Goal: Communication & Community: Answer question/provide support

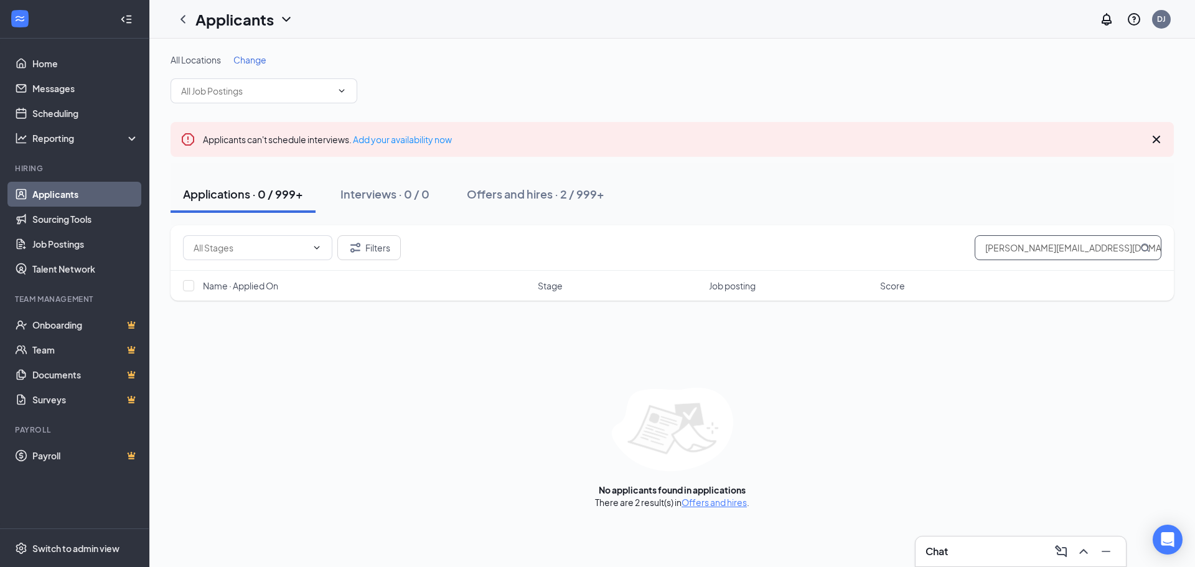
click at [1001, 251] on input "[PERSON_NAME][EMAIL_ADDRESS][DOMAIN_NAME]" at bounding box center [1068, 247] width 187 height 25
paste input "[PERSON_NAME]"
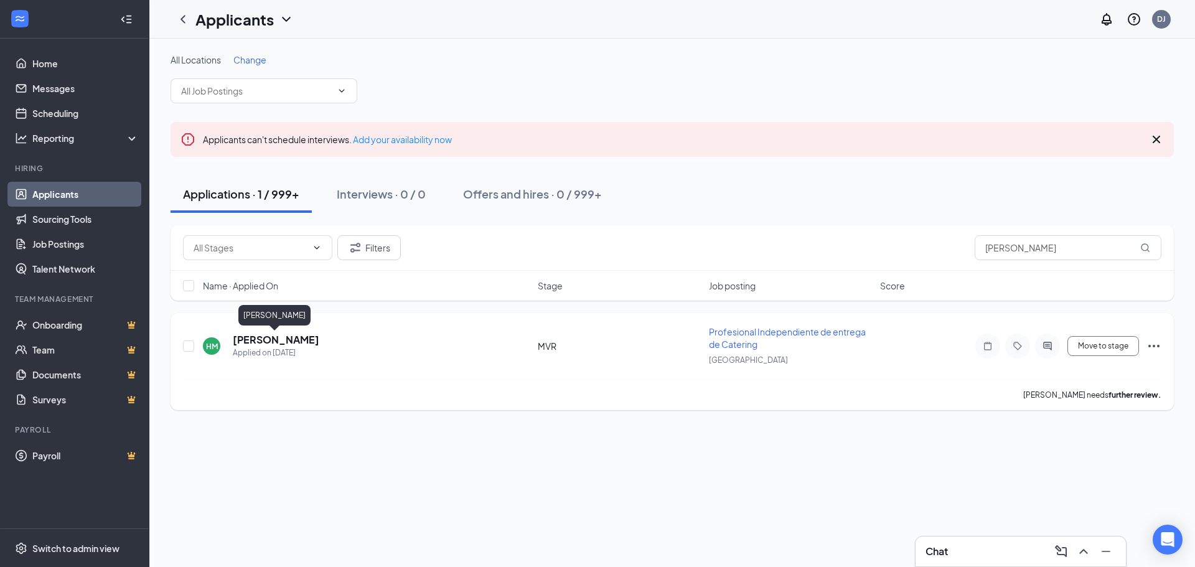
click at [303, 340] on h5 "[PERSON_NAME]" at bounding box center [276, 340] width 87 height 14
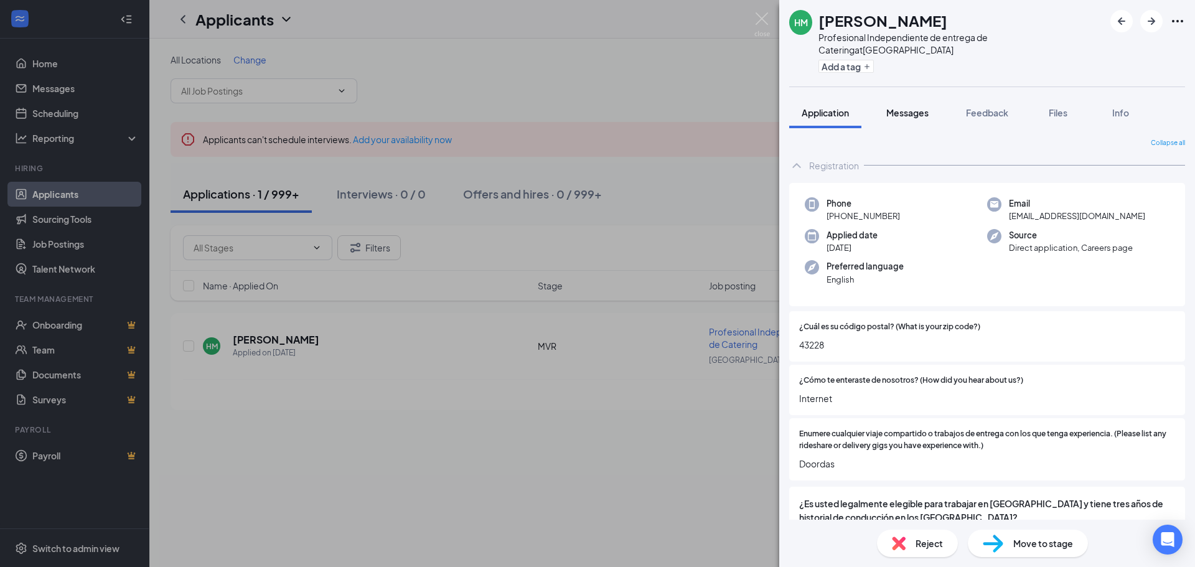
click at [902, 107] on span "Messages" at bounding box center [907, 112] width 42 height 11
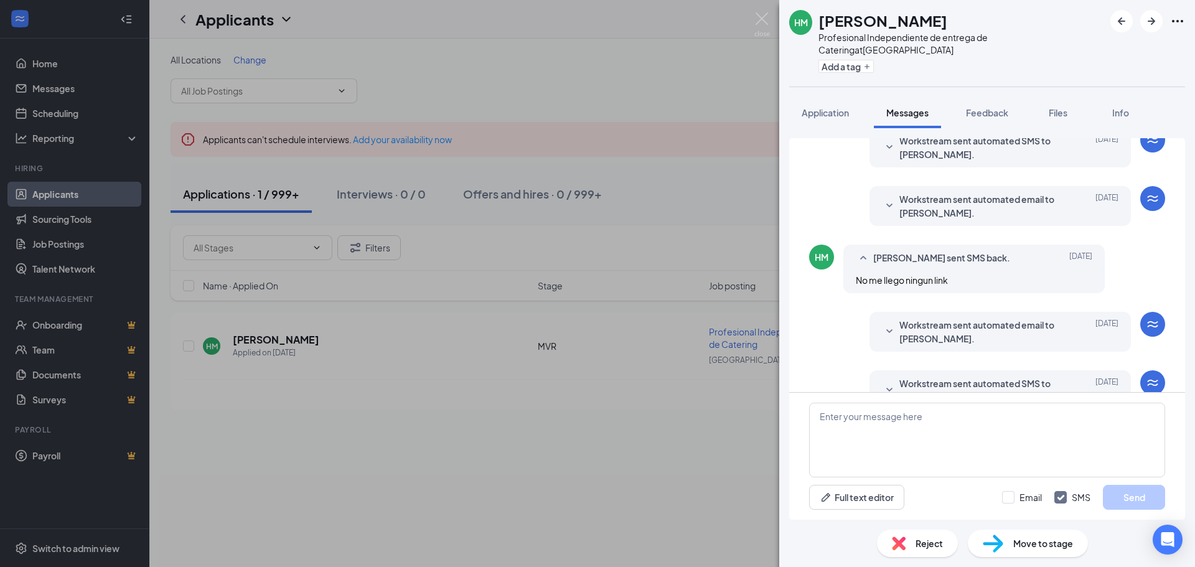
scroll to position [354, 0]
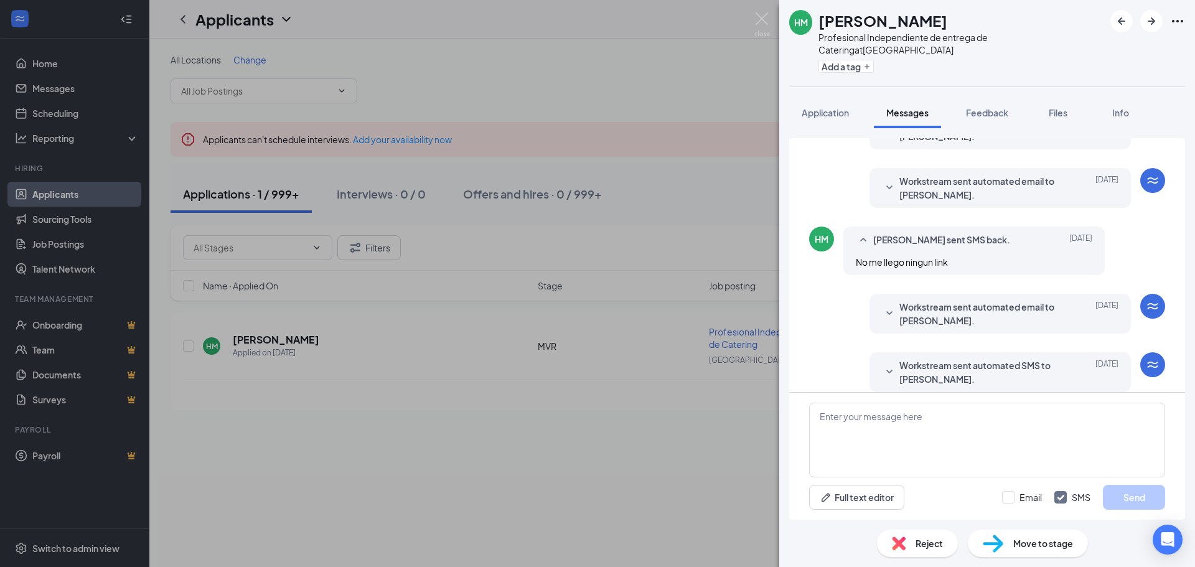
click at [915, 358] on span "Workstream sent automated SMS to [PERSON_NAME]." at bounding box center [980, 371] width 163 height 27
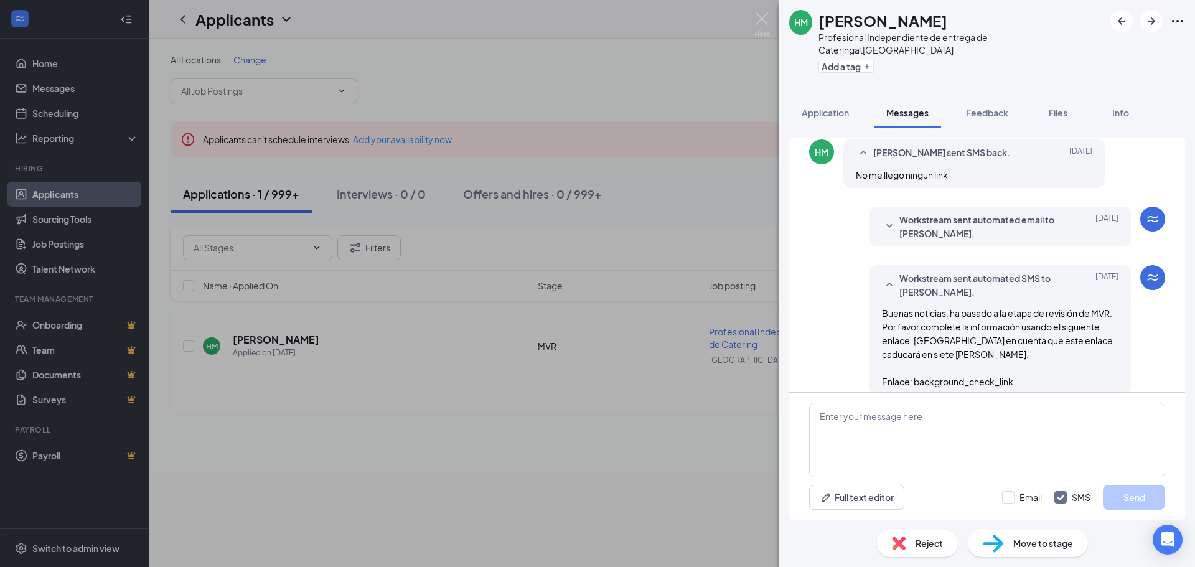
scroll to position [443, 0]
click at [869, 295] on div "Workstream sent automated SMS to [PERSON_NAME]. [DATE] Buenas noticias: ha pasa…" at bounding box center [999, 327] width 261 height 129
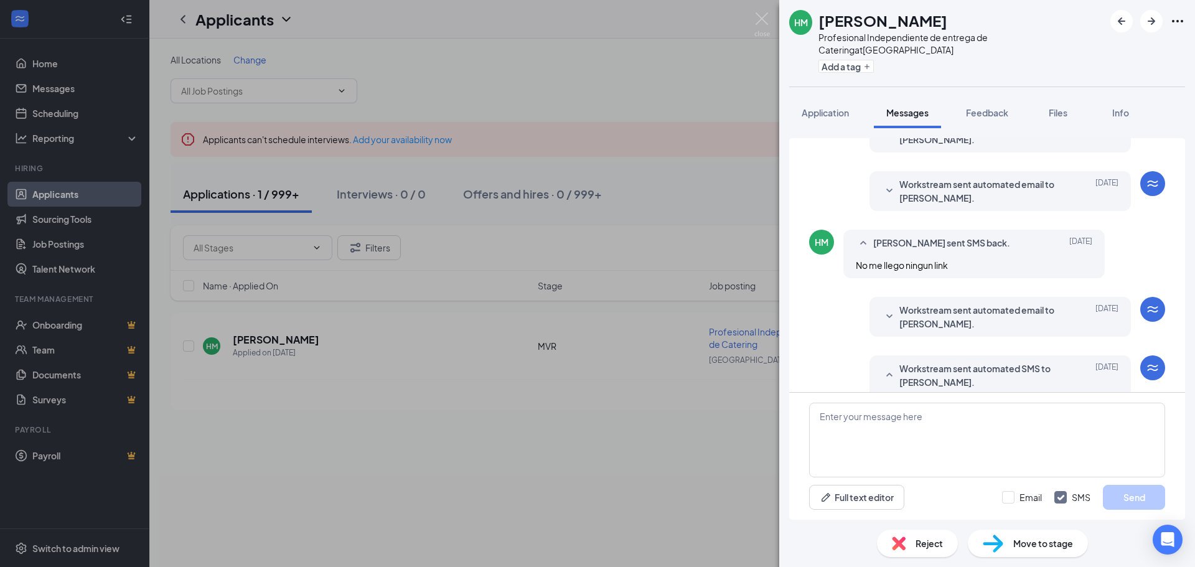
scroll to position [319, 0]
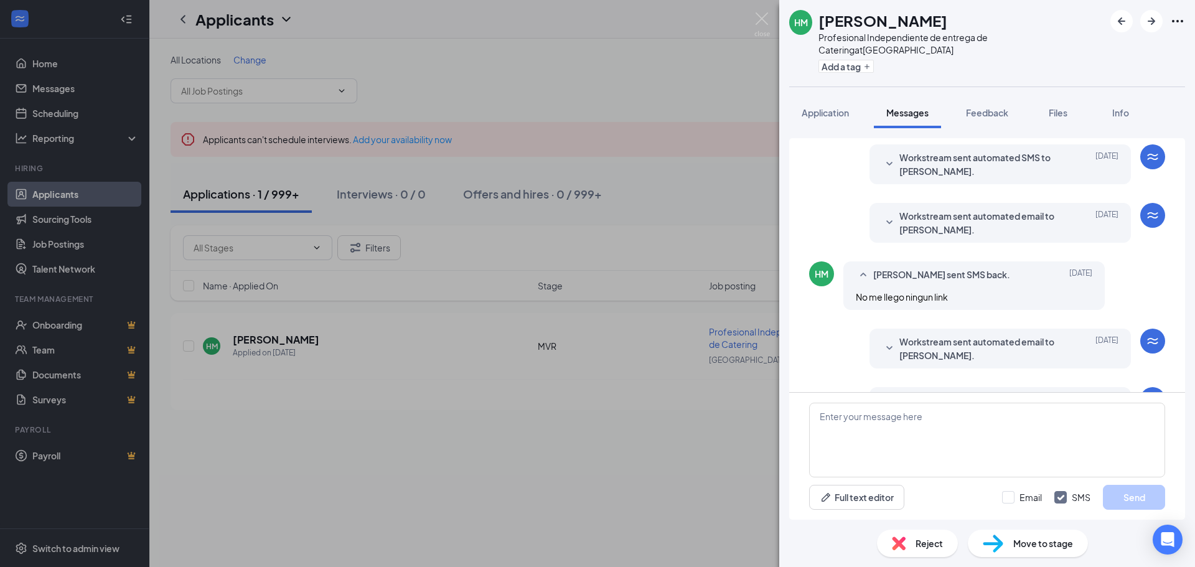
click at [945, 335] on span "Workstream sent automated email to [PERSON_NAME]." at bounding box center [980, 348] width 163 height 27
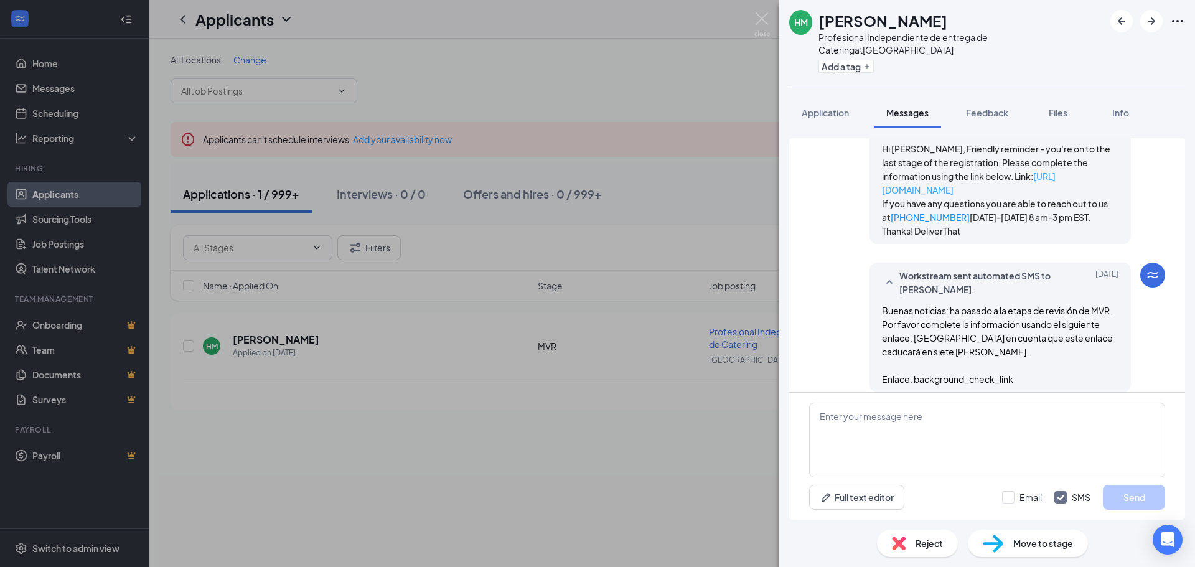
scroll to position [484, 0]
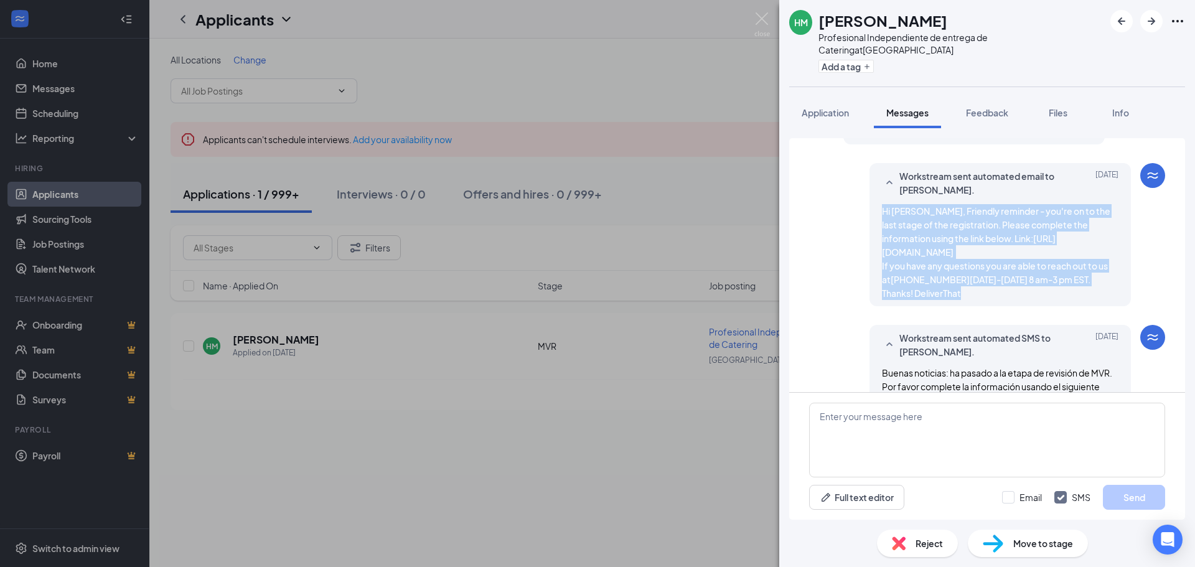
drag, startPoint x: 866, startPoint y: 192, endPoint x: 957, endPoint y: 276, distance: 122.9
click at [957, 276] on div "Workstream sent automated email to [PERSON_NAME]. [DATE] Hi [PERSON_NAME], Frie…" at bounding box center [999, 234] width 261 height 143
copy span "Hi [PERSON_NAME], Friendly reminder - you're on to the last stage of the regist…"
click at [759, 7] on div "[PERSON_NAME] Profesional Independiente de entrega de Catering at [GEOGRAPHIC_D…" at bounding box center [597, 283] width 1195 height 567
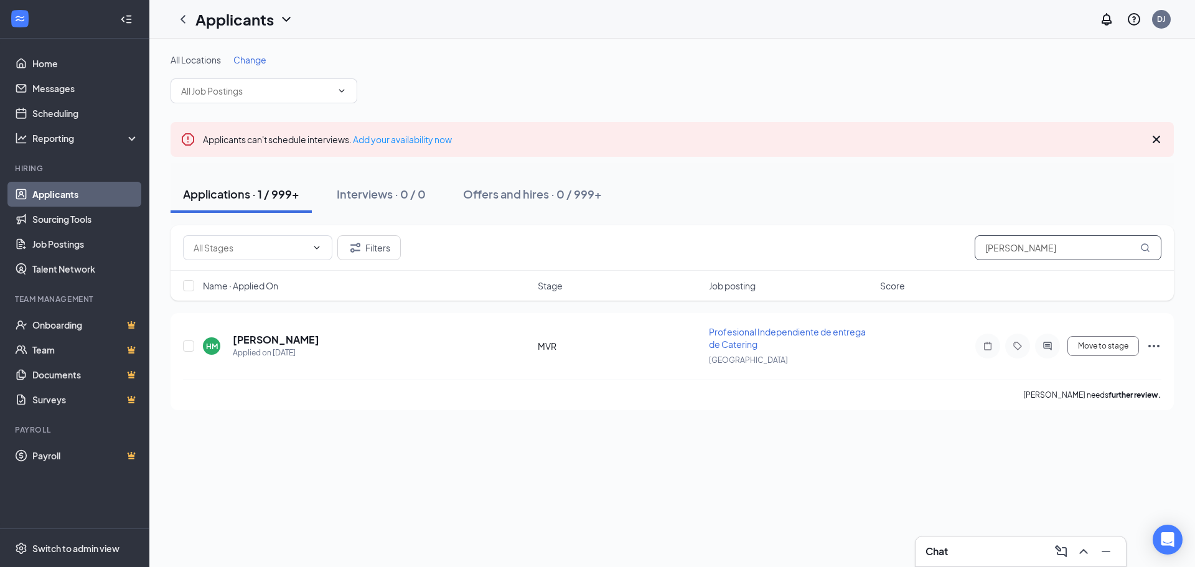
click at [1014, 245] on input "[PERSON_NAME]" at bounding box center [1068, 247] width 187 height 25
paste input "[EMAIL_ADDRESS][DOMAIN_NAME]"
click at [297, 339] on h5 "[PERSON_NAME]" at bounding box center [276, 340] width 87 height 14
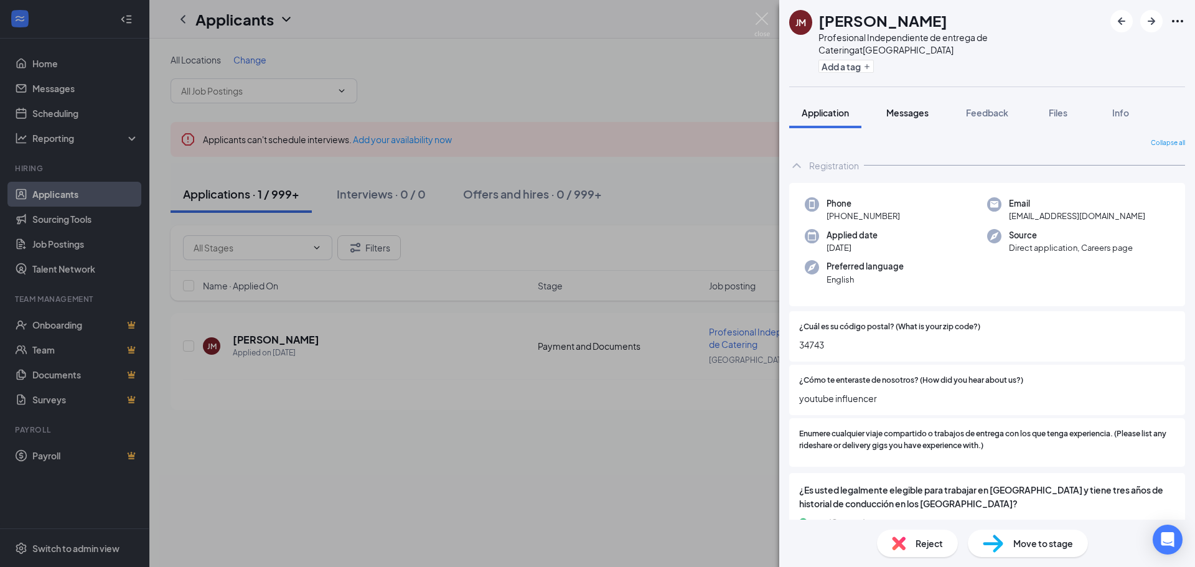
drag, startPoint x: 912, startPoint y: 100, endPoint x: 925, endPoint y: 114, distance: 19.4
click at [912, 107] on span "Messages" at bounding box center [907, 112] width 42 height 11
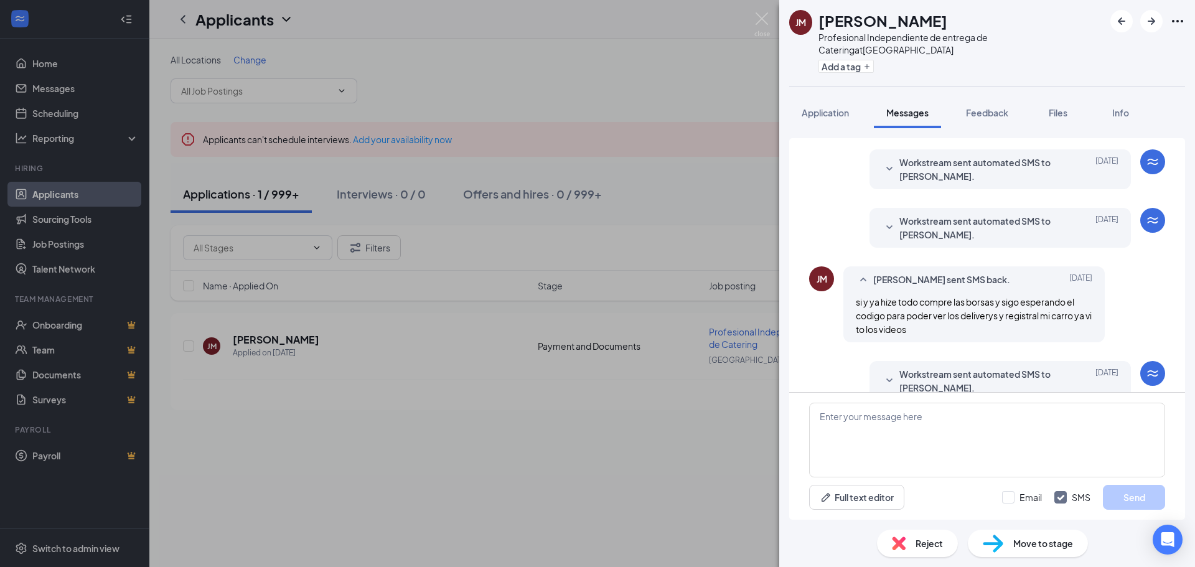
scroll to position [193, 0]
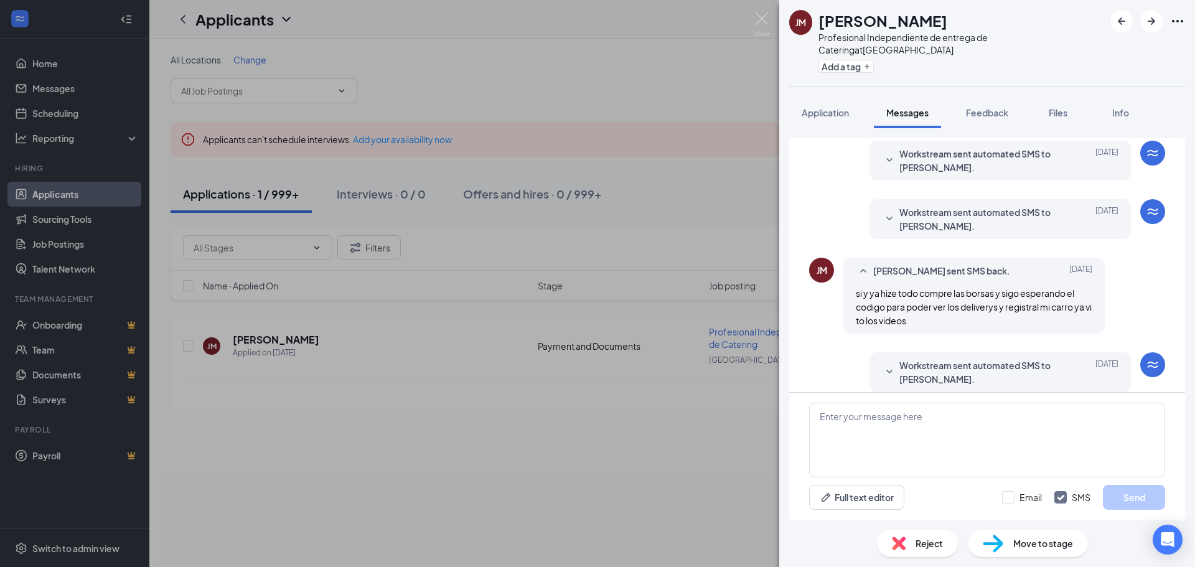
click at [931, 358] on span "Workstream sent automated SMS to [PERSON_NAME]." at bounding box center [980, 371] width 163 height 27
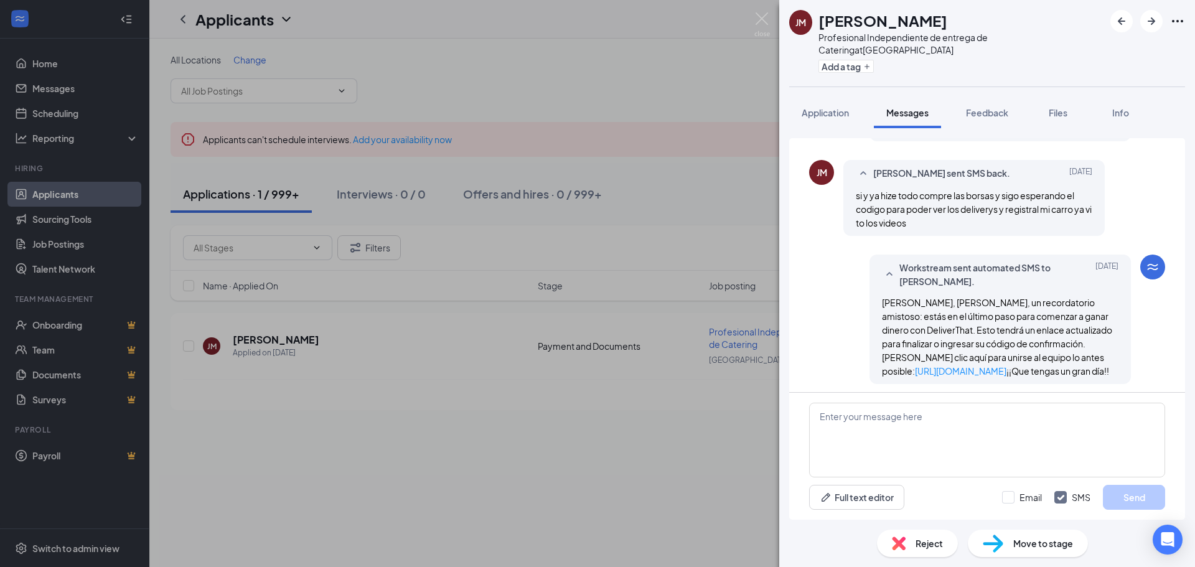
scroll to position [296, 0]
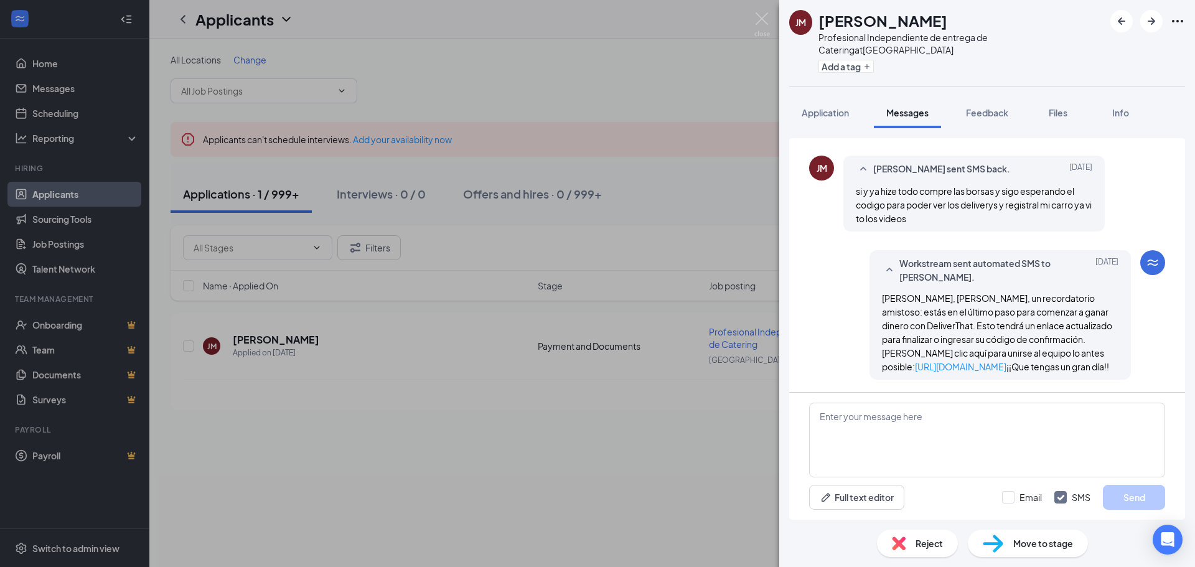
drag, startPoint x: 864, startPoint y: 278, endPoint x: 919, endPoint y: 362, distance: 100.1
click at [919, 362] on div "Workstream sent automated SMS to [PERSON_NAME]. [DATE] [PERSON_NAME], un record…" at bounding box center [999, 314] width 261 height 129
copy span "[PERSON_NAME], [PERSON_NAME], un recordatorio amistoso: estás en el último paso…"
click at [759, 23] on img at bounding box center [762, 24] width 16 height 24
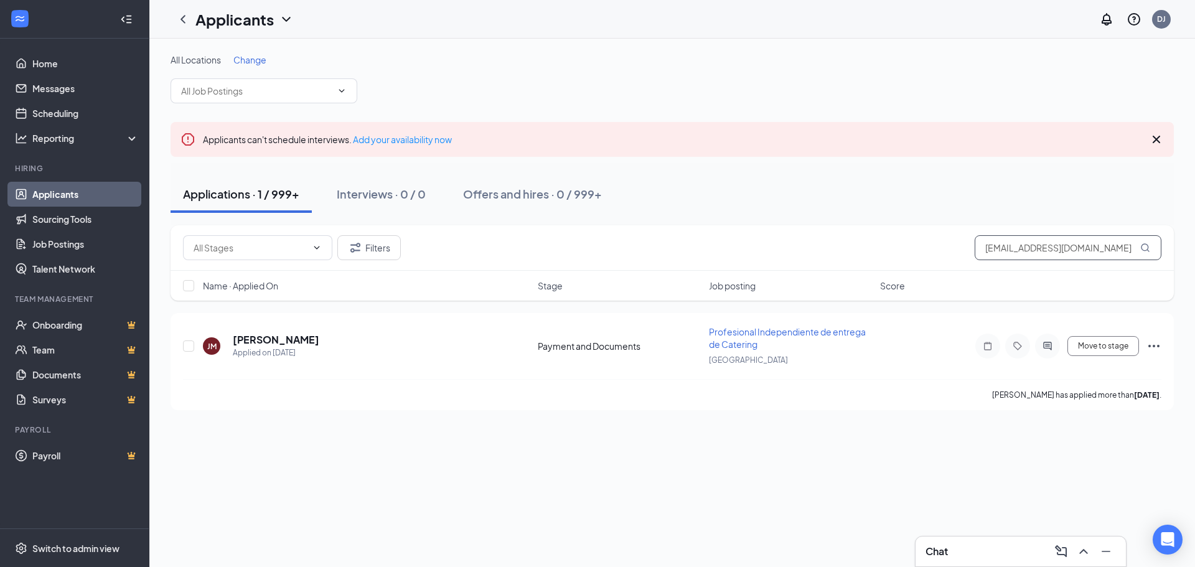
click at [1027, 238] on input "[EMAIL_ADDRESS][DOMAIN_NAME]" at bounding box center [1068, 247] width 187 height 25
paste input "simonet1708"
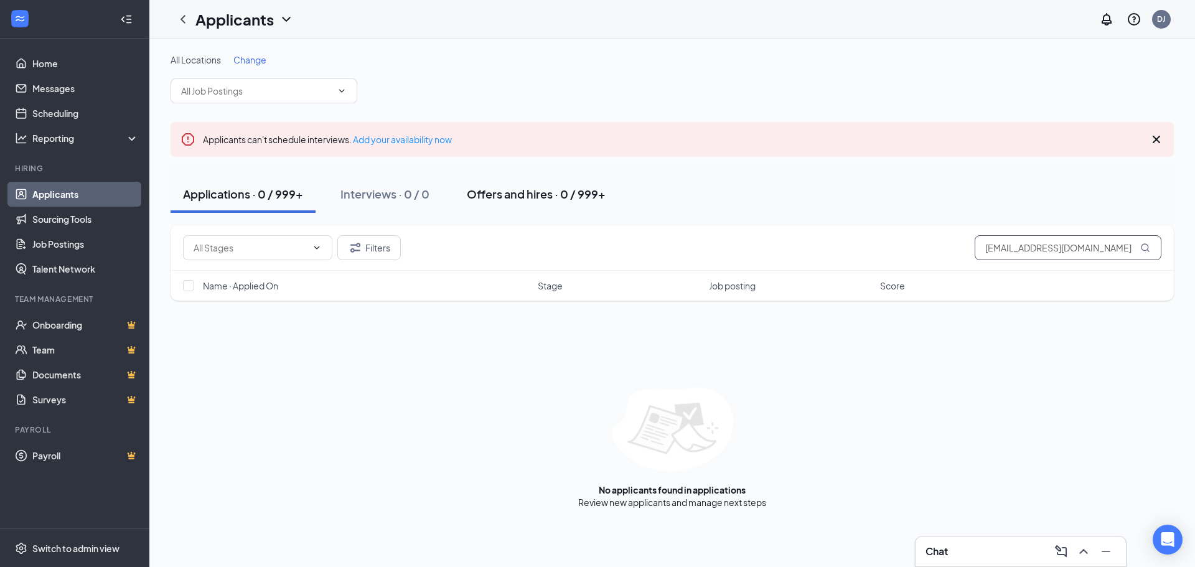
type input "[EMAIL_ADDRESS][DOMAIN_NAME]"
click at [495, 199] on div "Offers and hires · 0 / 999+" at bounding box center [536, 194] width 139 height 16
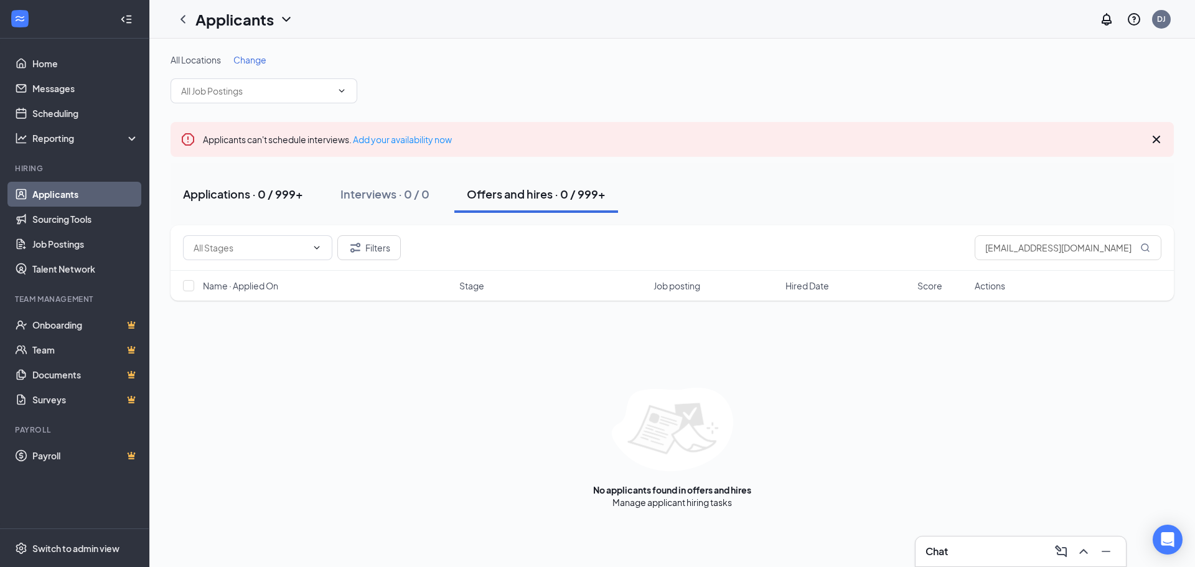
click at [211, 188] on div "Applications · 0 / 999+" at bounding box center [243, 194] width 120 height 16
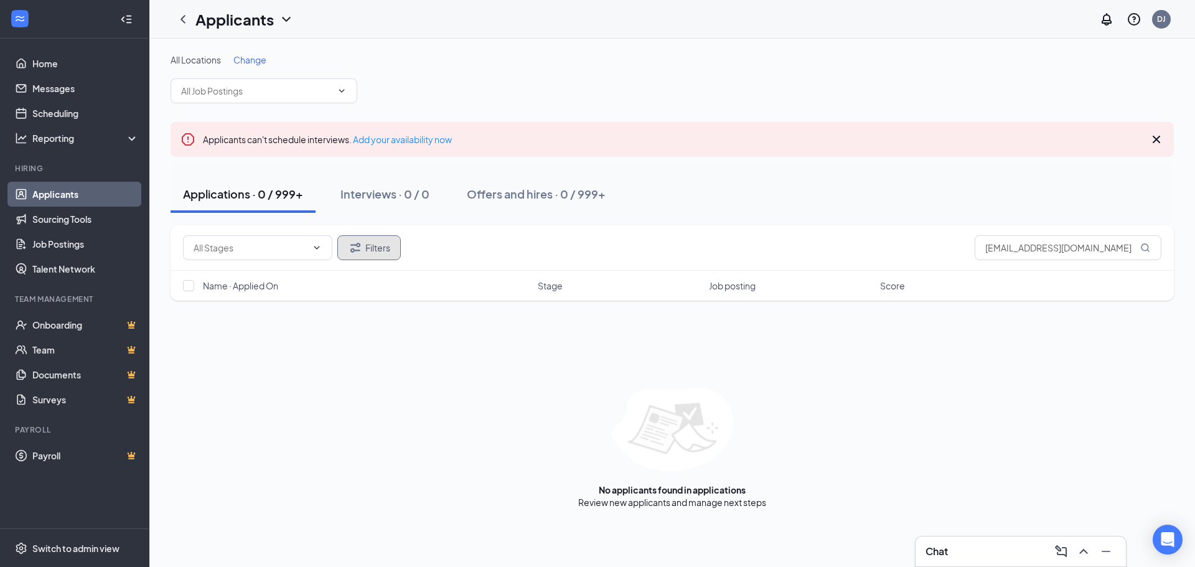
click at [368, 253] on button "Filters" at bounding box center [368, 247] width 63 height 25
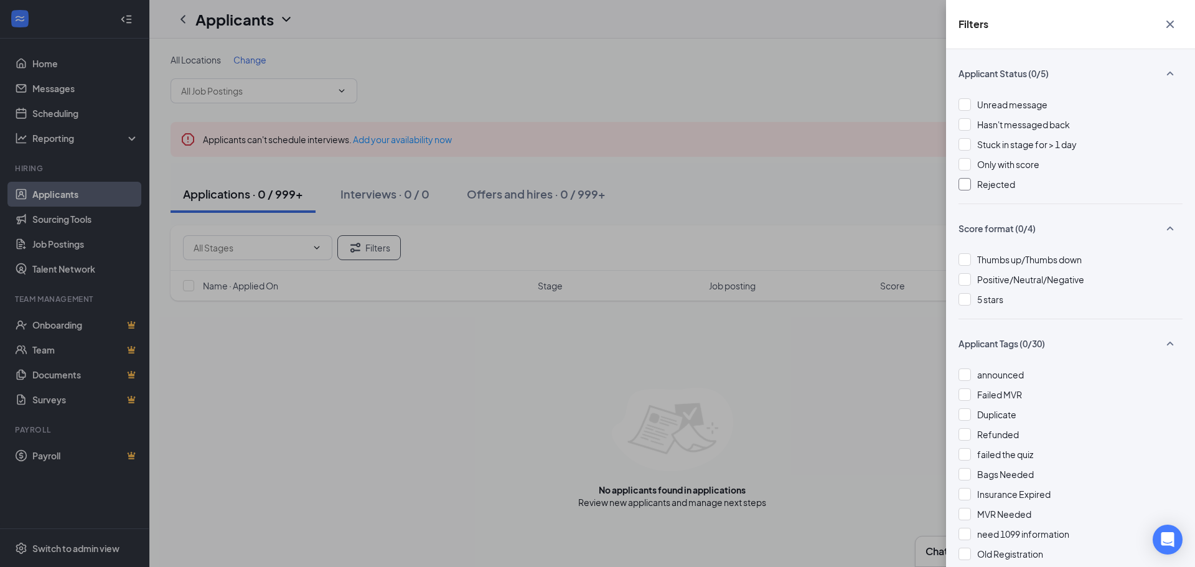
click at [962, 181] on div at bounding box center [964, 184] width 12 height 12
click at [403, 398] on div "Filters Applicant Status (1/5) Unread message Hasn't messaged back Stuck in sta…" at bounding box center [597, 283] width 1195 height 567
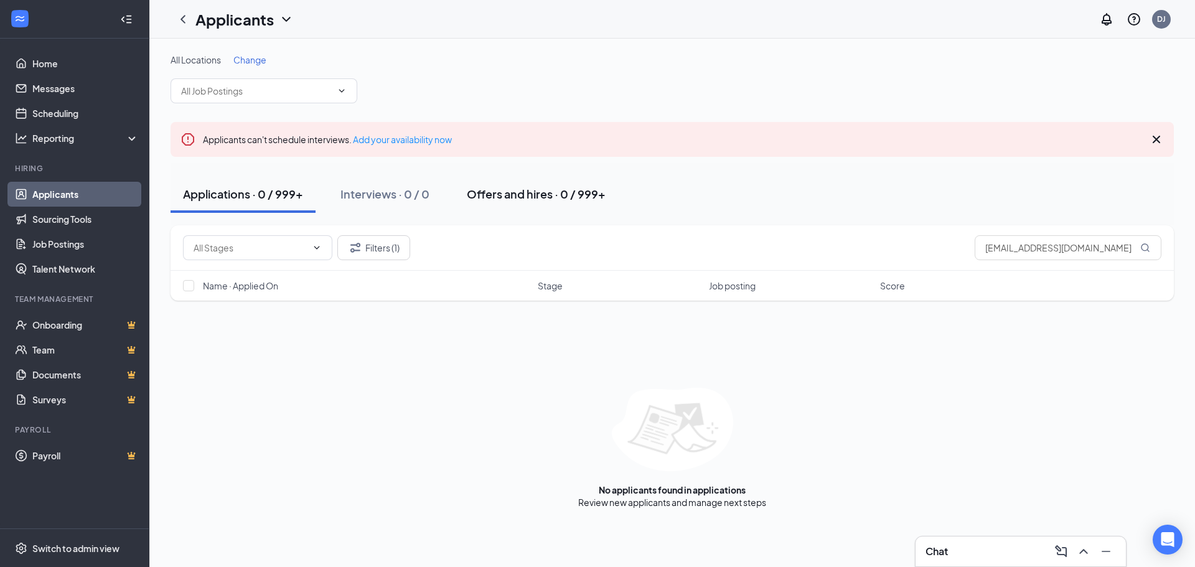
click at [564, 193] on div "Offers and hires · 0 / 999+" at bounding box center [536, 194] width 139 height 16
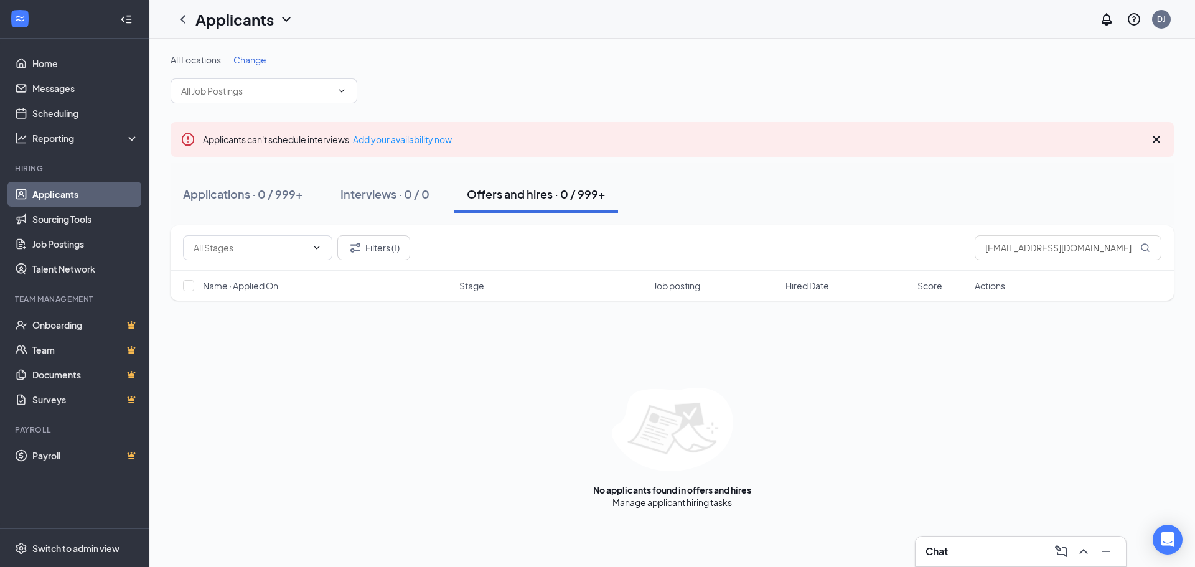
click at [284, 15] on icon "ChevronDown" at bounding box center [286, 19] width 15 height 15
click at [257, 86] on link "Archived applicants" at bounding box center [270, 81] width 134 height 12
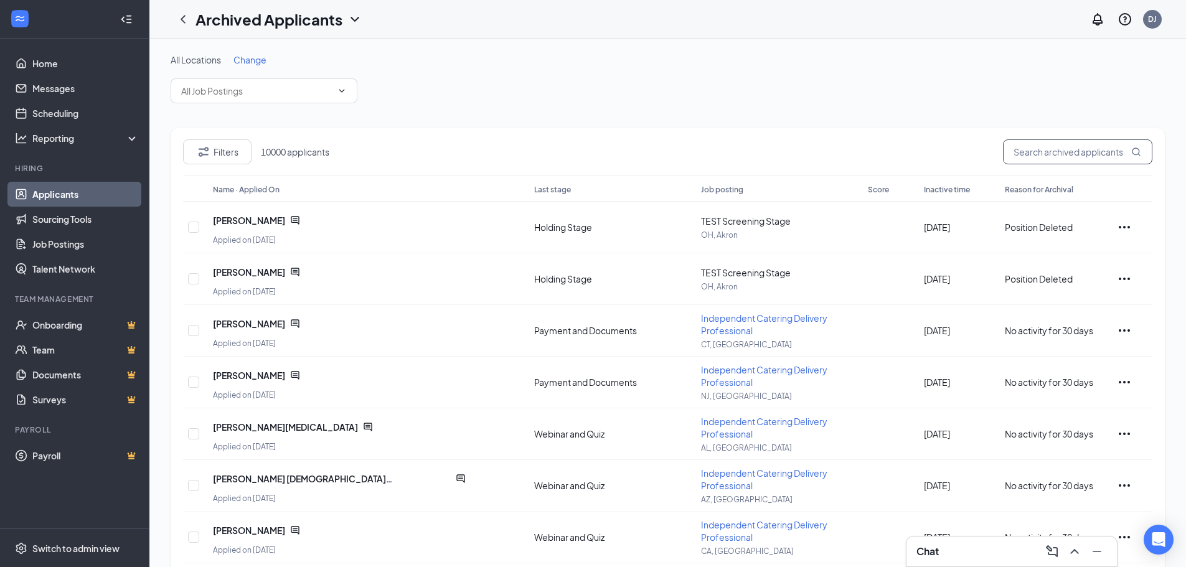
click at [1040, 147] on input "text" at bounding box center [1077, 151] width 149 height 25
paste input "[EMAIL_ADDRESS][DOMAIN_NAME]"
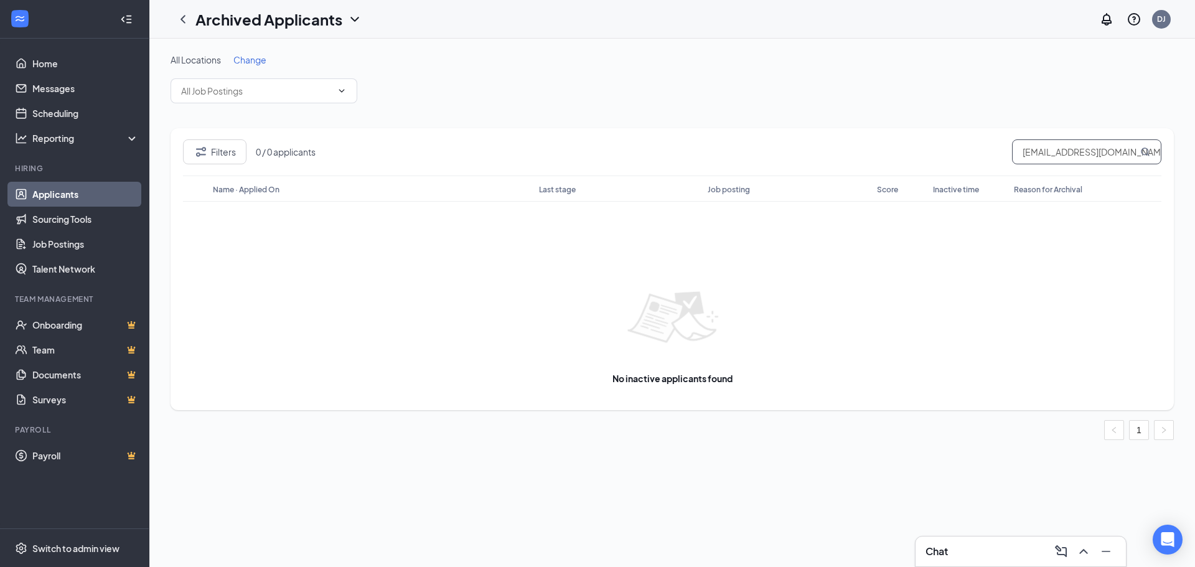
click at [1041, 153] on input "[EMAIL_ADDRESS][DOMAIN_NAME]" at bounding box center [1086, 151] width 149 height 25
paste input "[PERSON_NAME]"
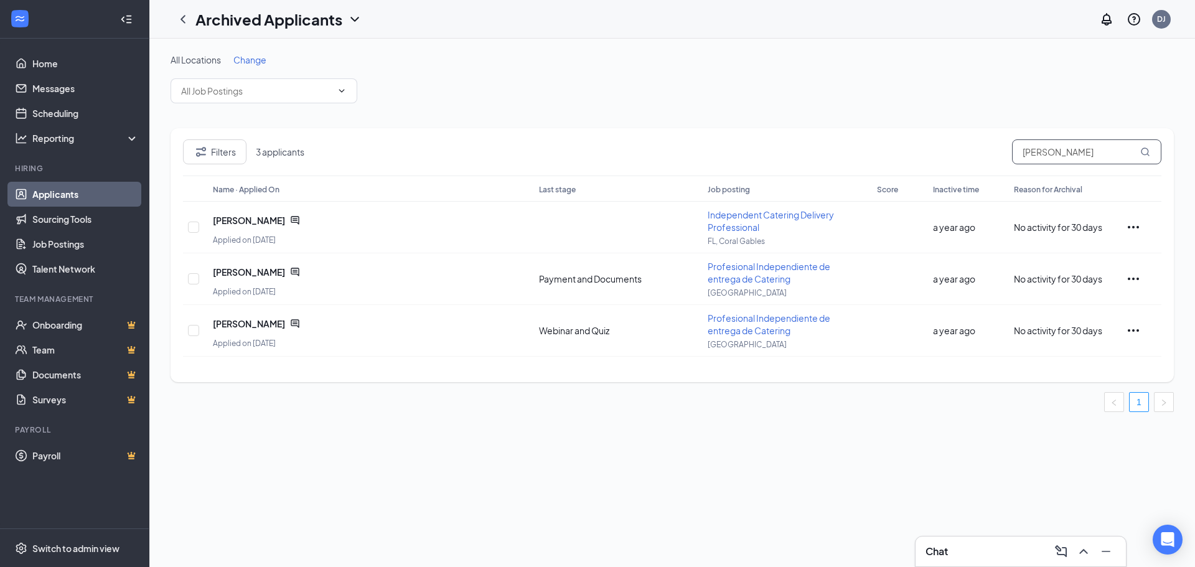
type input "[PERSON_NAME]"
click at [354, 22] on icon "ChevronDown" at bounding box center [354, 19] width 15 height 15
click at [225, 56] on link "Applicants" at bounding box center [270, 54] width 134 height 12
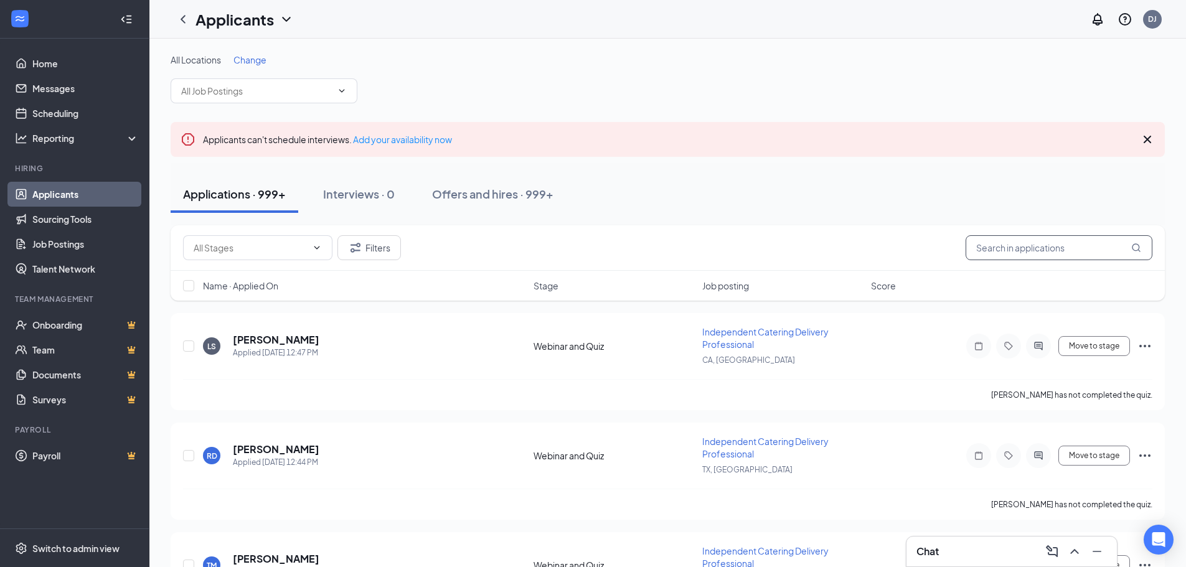
click at [1005, 249] on input "text" at bounding box center [1058, 247] width 187 height 25
paste input "[PERSON_NAME]"
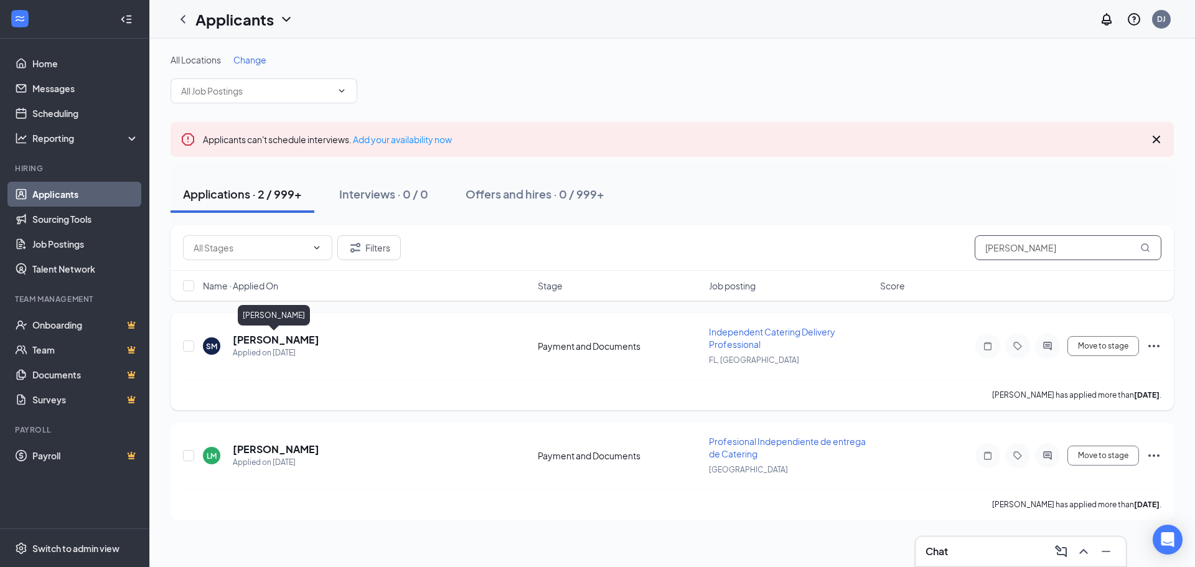
type input "[PERSON_NAME]"
click at [282, 337] on h5 "[PERSON_NAME]" at bounding box center [276, 340] width 87 height 14
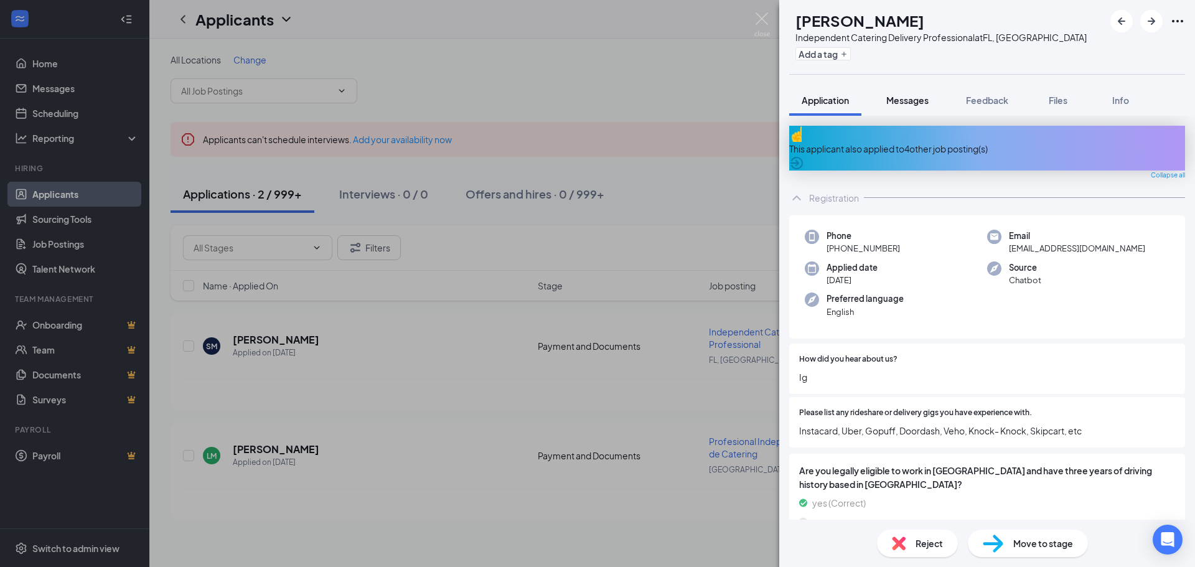
click at [904, 105] on span "Messages" at bounding box center [907, 100] width 42 height 11
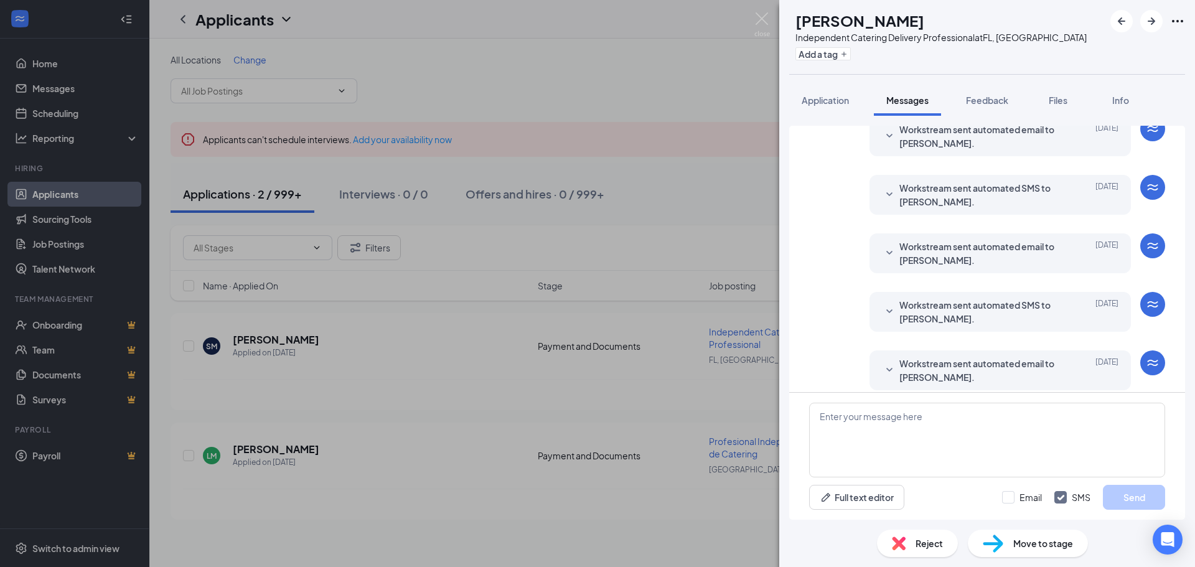
scroll to position [358, 0]
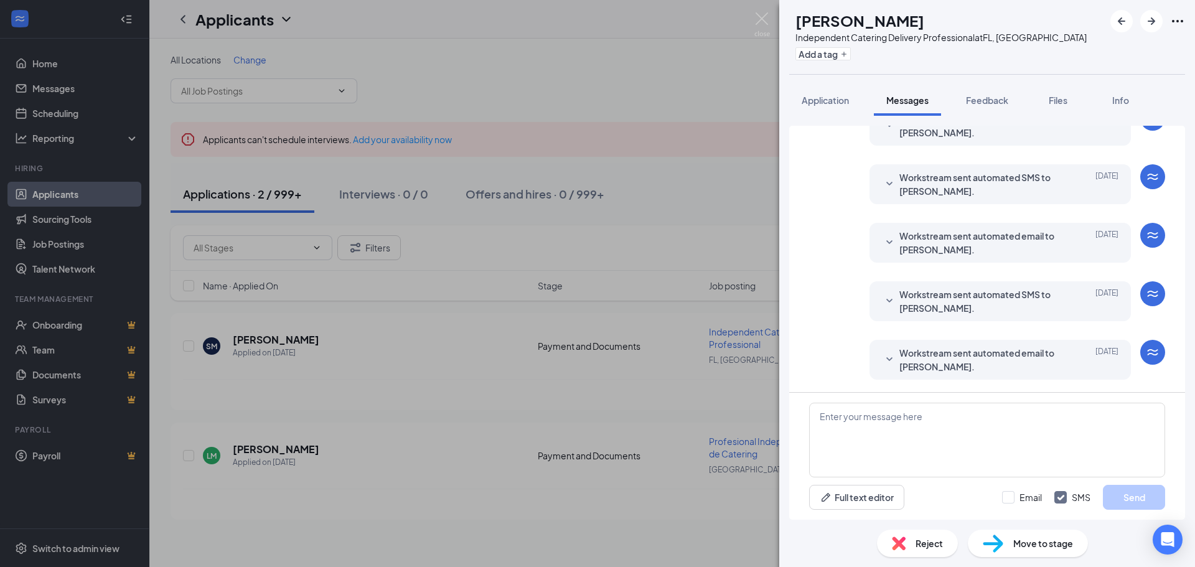
click at [917, 352] on span "Workstream sent automated email to [PERSON_NAME]." at bounding box center [980, 359] width 163 height 27
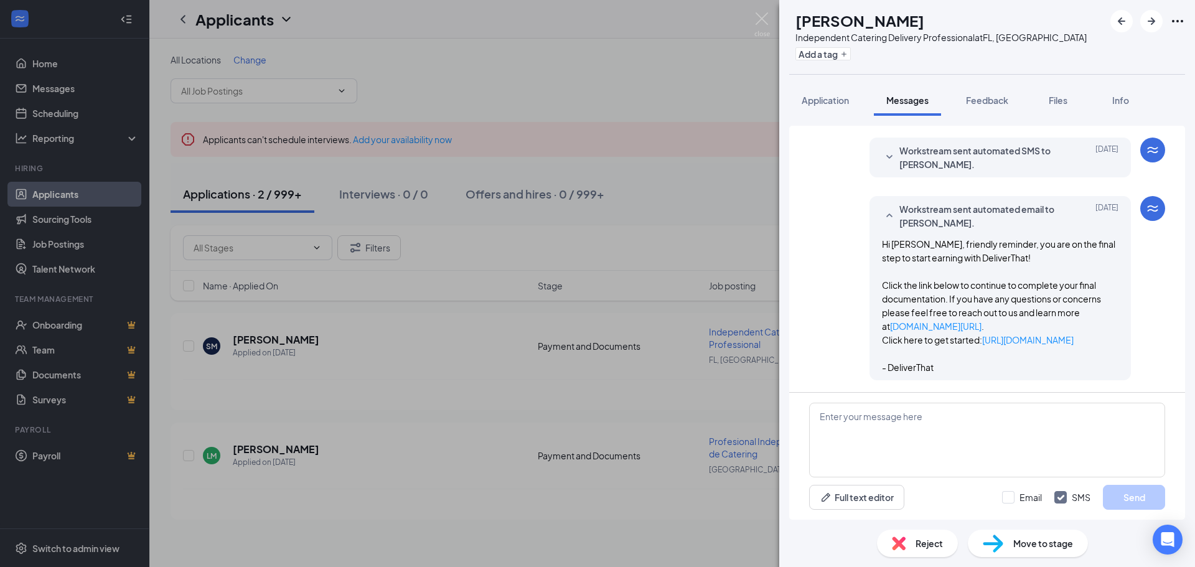
scroll to position [517, 0]
drag, startPoint x: 864, startPoint y: 230, endPoint x: 940, endPoint y: 362, distance: 151.9
click at [940, 362] on div "Workstream sent automated email to [PERSON_NAME]. [DATE] Hi [PERSON_NAME], frie…" at bounding box center [999, 287] width 261 height 184
copy span "Hi [PERSON_NAME], friendly reminder, you are on the final step to start earning…"
click at [831, 435] on textarea at bounding box center [987, 440] width 356 height 75
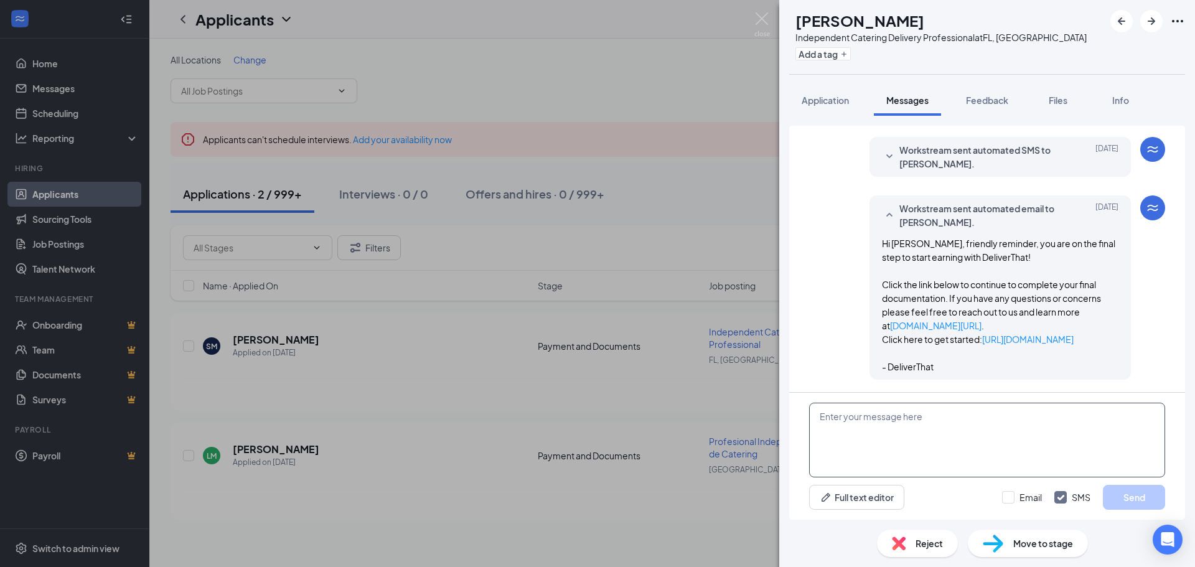
paste textarea "Hi [PERSON_NAME], friendly reminder, you are on the final step to start earning…"
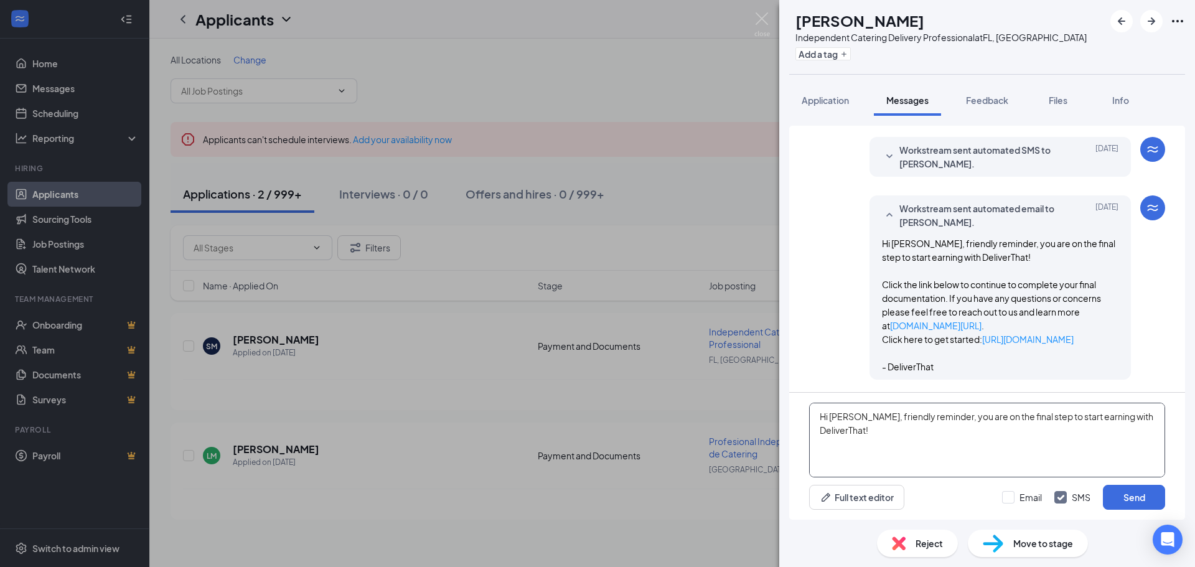
scroll to position [123, 0]
type textarea "Hi [PERSON_NAME], friendly reminder, you are on the final step to start earning…"
click at [1143, 491] on button "Send" at bounding box center [1134, 497] width 62 height 25
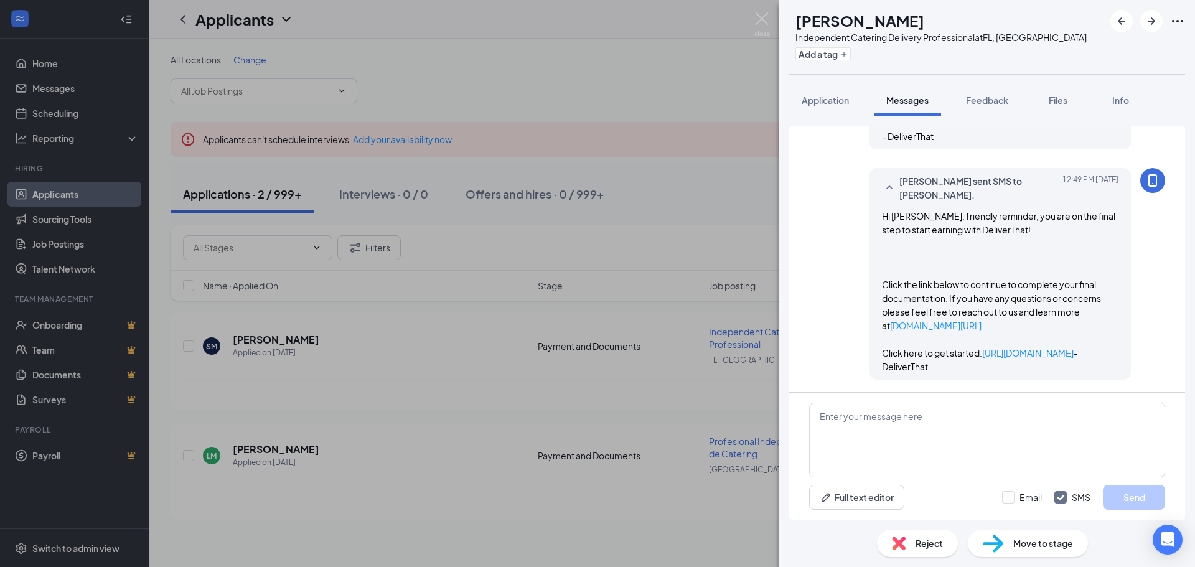
scroll to position [802, 0]
click at [760, 19] on img at bounding box center [762, 24] width 16 height 24
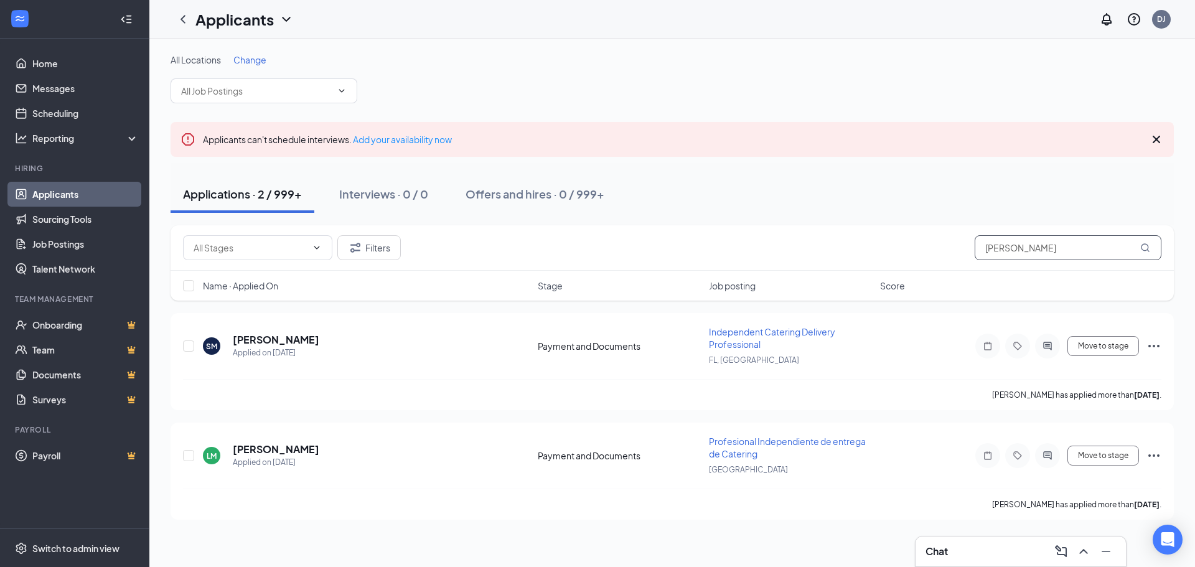
click at [1023, 246] on input "[PERSON_NAME]" at bounding box center [1068, 247] width 187 height 25
paste input "7206035631"
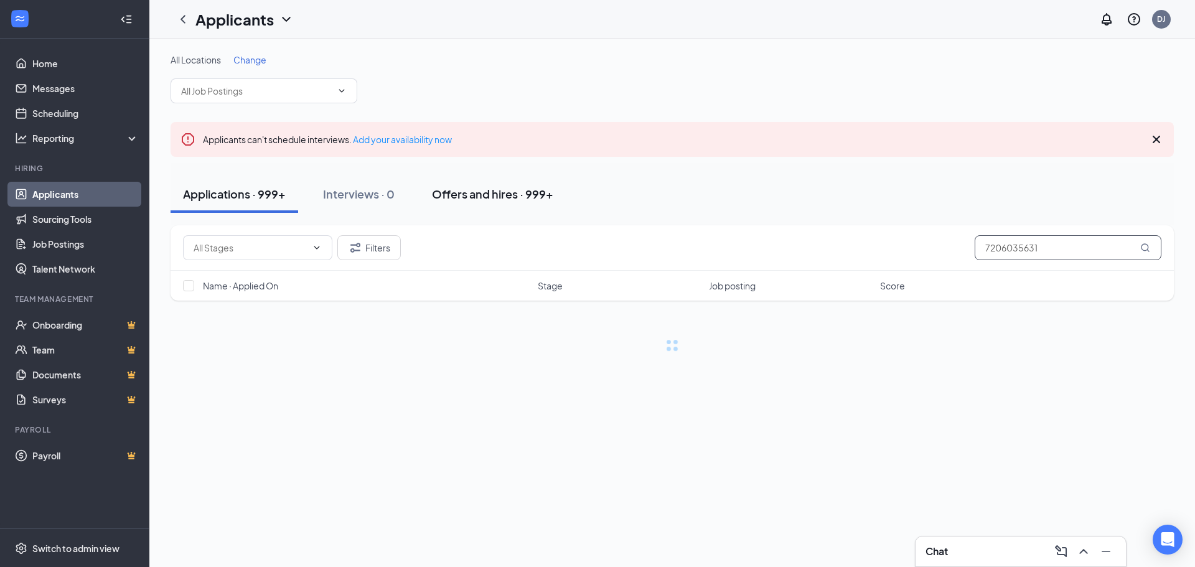
type input "7206035631"
click at [467, 196] on div "Offers and hires · 999+" at bounding box center [492, 194] width 121 height 16
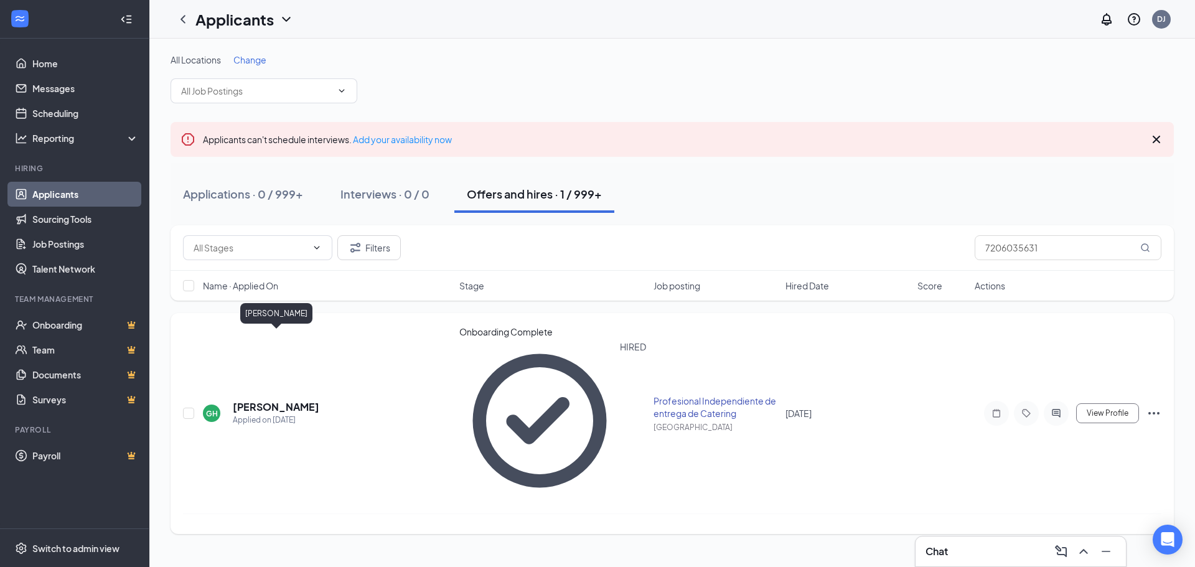
drag, startPoint x: 336, startPoint y: 337, endPoint x: 235, endPoint y: 339, distance: 101.5
click at [235, 400] on div "GH [PERSON_NAME] Applied on [DATE]" at bounding box center [327, 413] width 249 height 26
copy h5 "[PERSON_NAME]"
